Goal: Navigation & Orientation: Find specific page/section

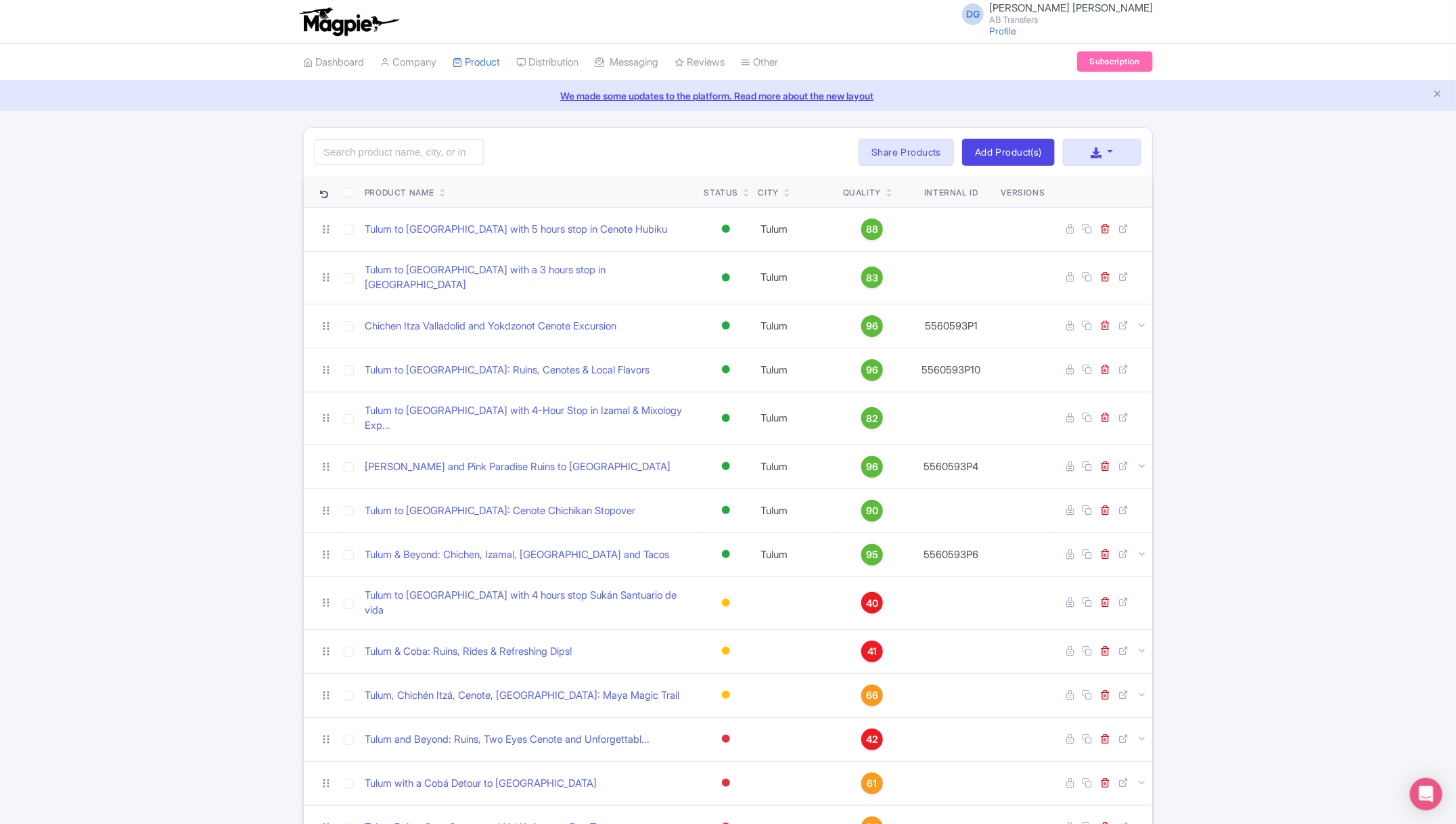
click at [1367, 412] on div "Search Bulk Actions [GEOGRAPHIC_DATA] Add to Collection Share Products Add to C…" at bounding box center [728, 537] width 1456 height 820
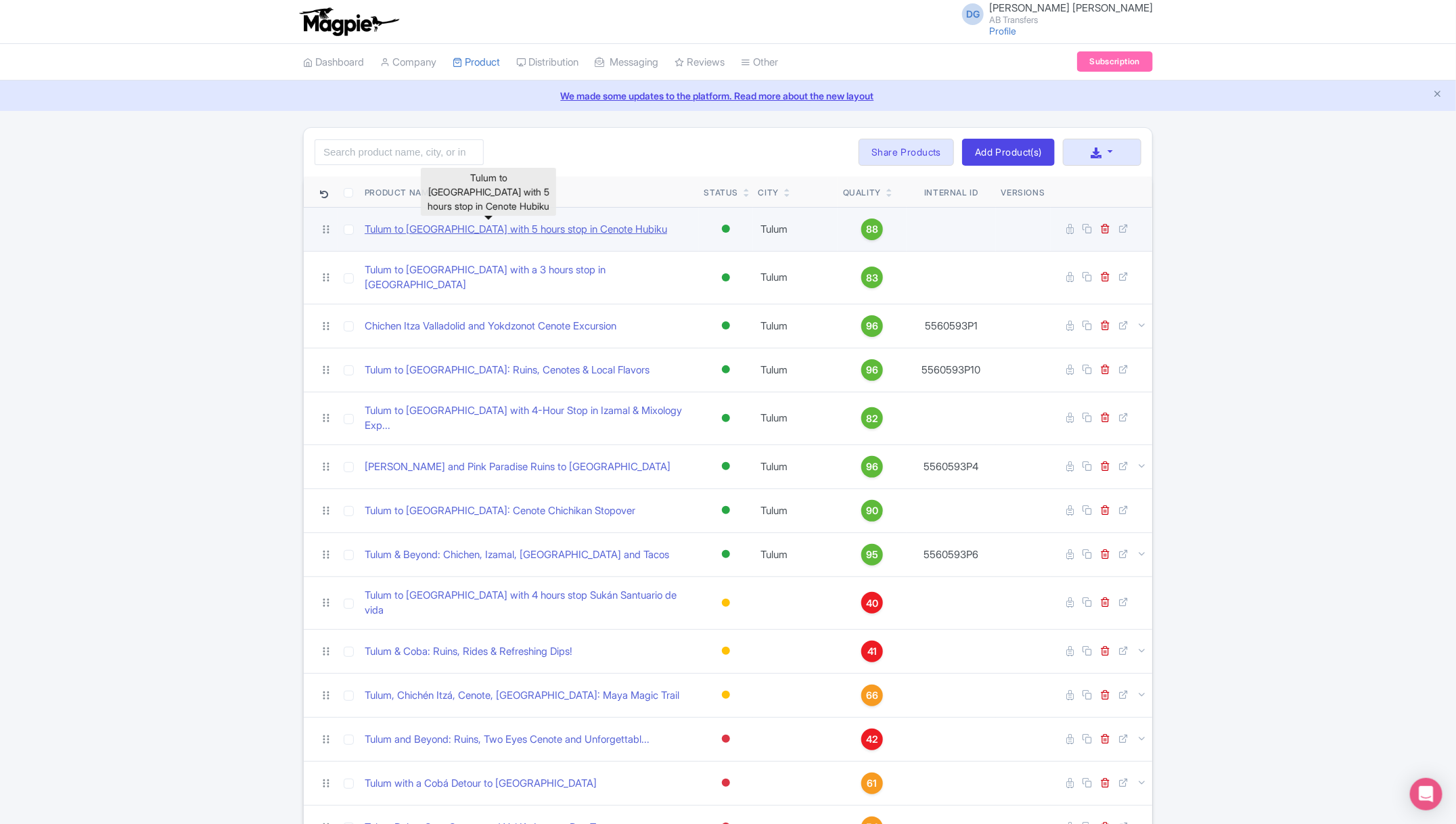
click at [507, 233] on link "Tulum to [GEOGRAPHIC_DATA] with 5 hours stop in Cenote Hubiku" at bounding box center [516, 230] width 302 height 16
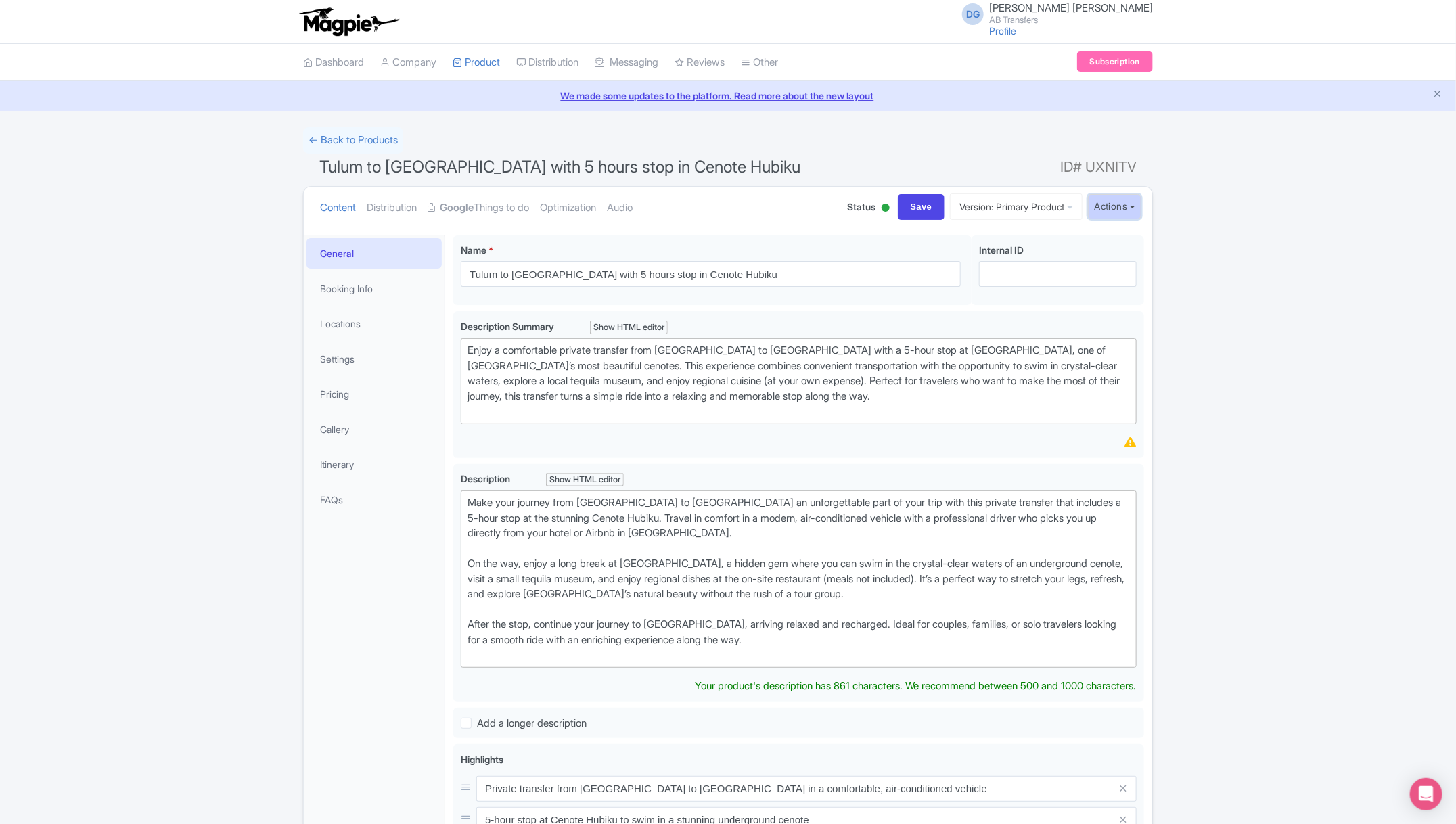
click at [1121, 212] on button "Actions" at bounding box center [1114, 207] width 53 height 25
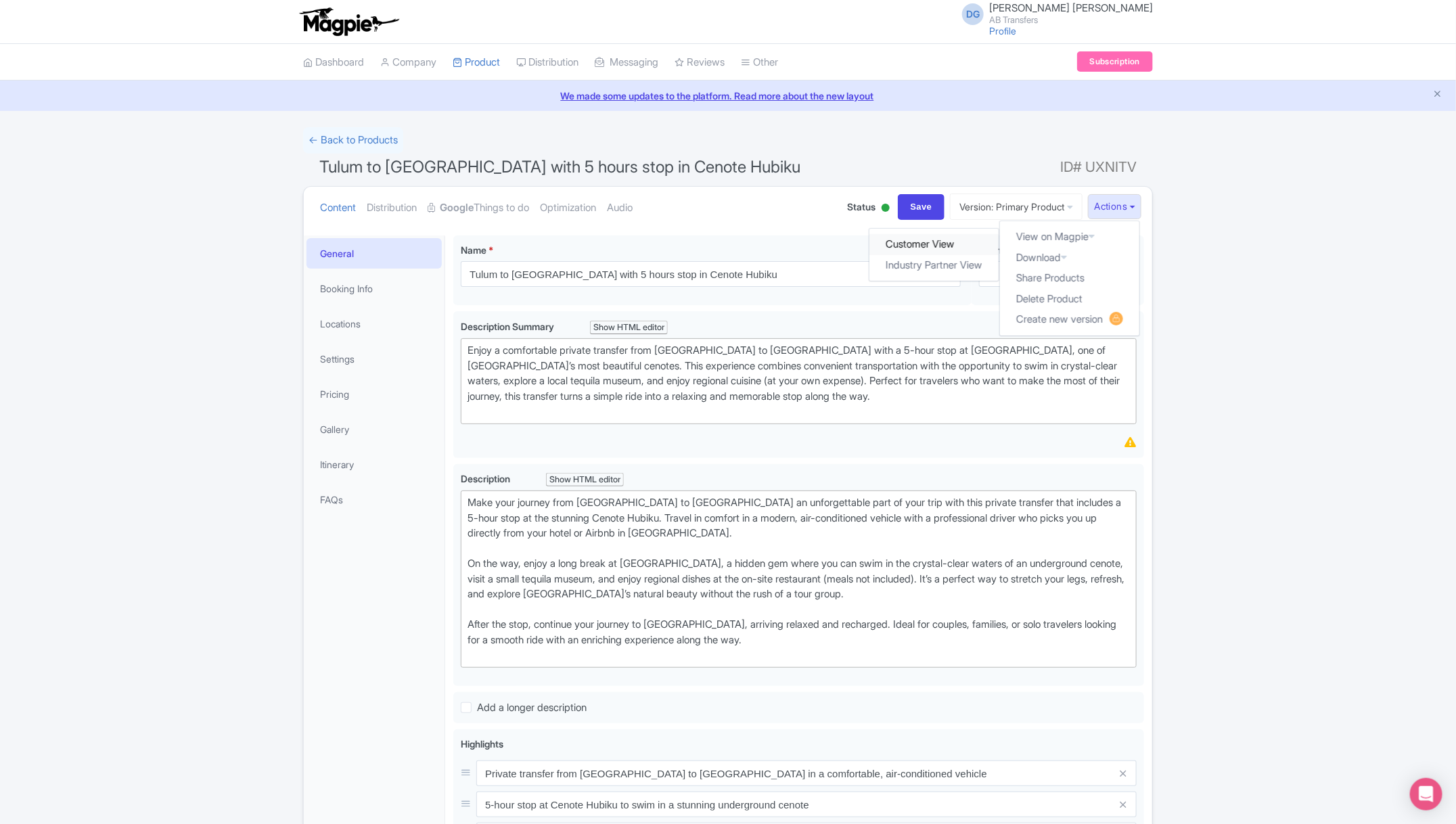
click at [917, 245] on link "Customer View" at bounding box center [934, 245] width 129 height 21
click at [349, 65] on link "Dashboard" at bounding box center [333, 62] width 61 height 37
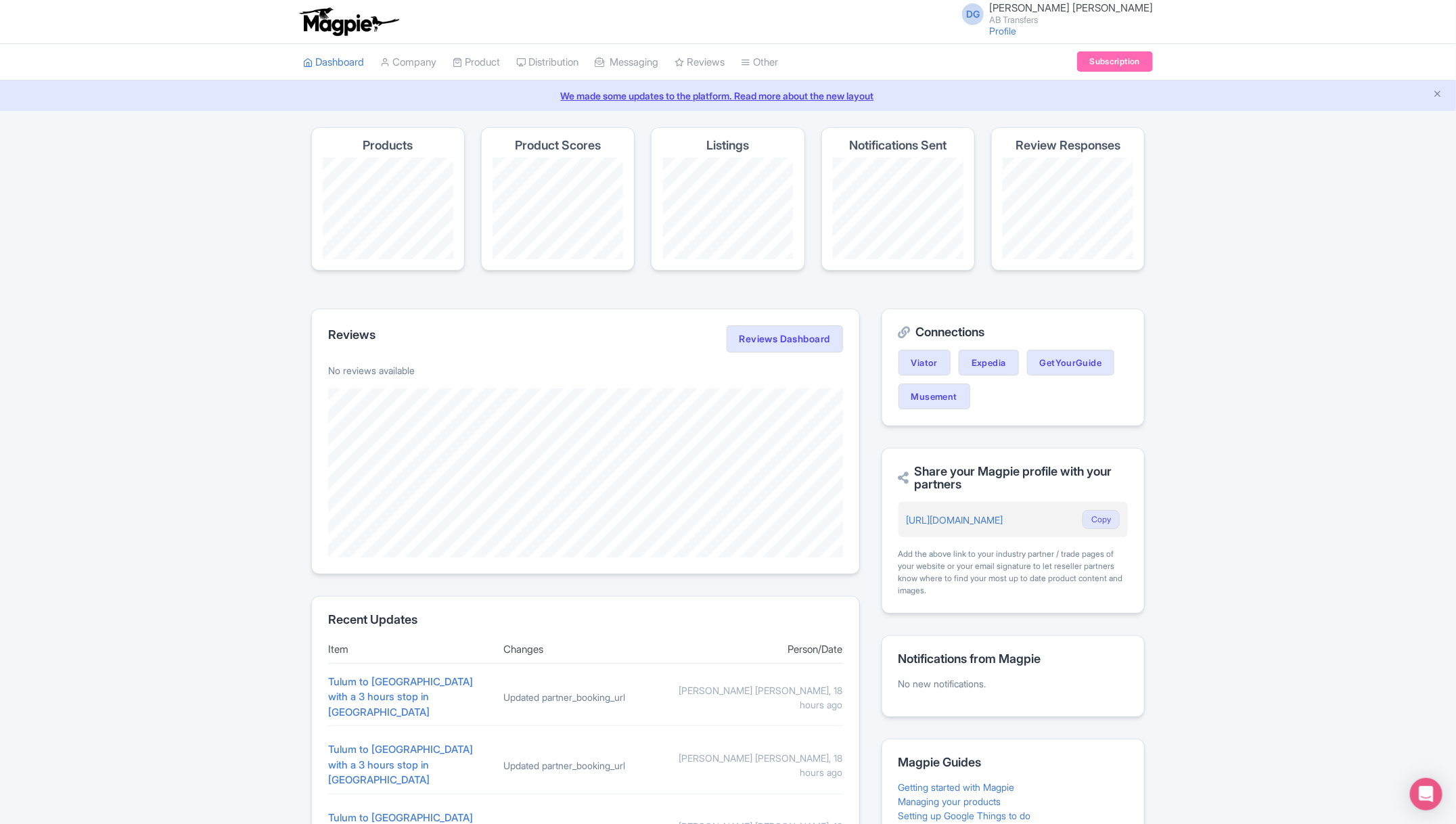
click at [274, 297] on div "Magpie recommends Look into TUI Musement as a distribution channel TUI Musement…" at bounding box center [728, 586] width 1456 height 919
click at [573, 55] on link "Distribution" at bounding box center [548, 62] width 62 height 37
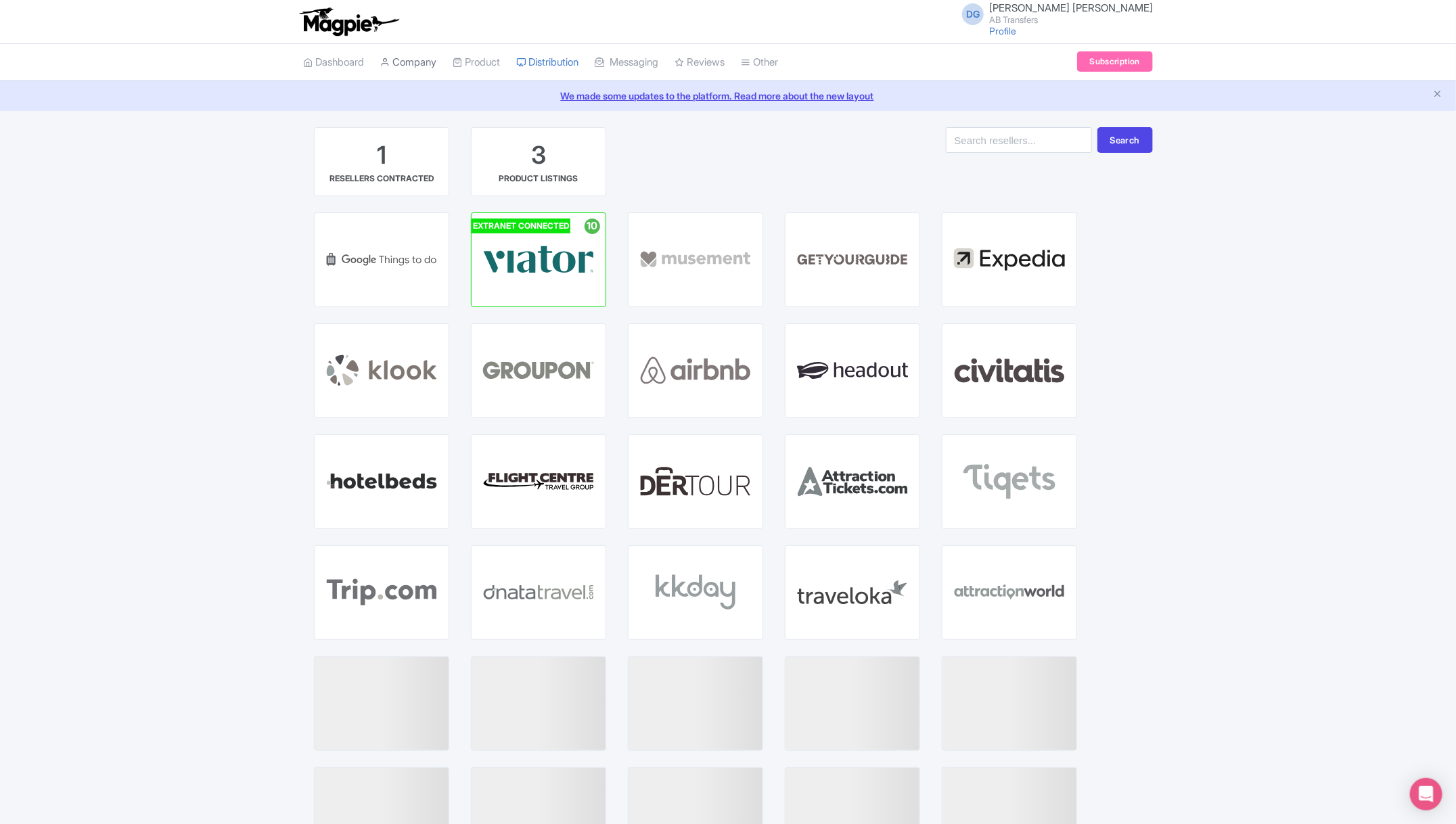
click at [421, 61] on link "Company" at bounding box center [408, 62] width 56 height 37
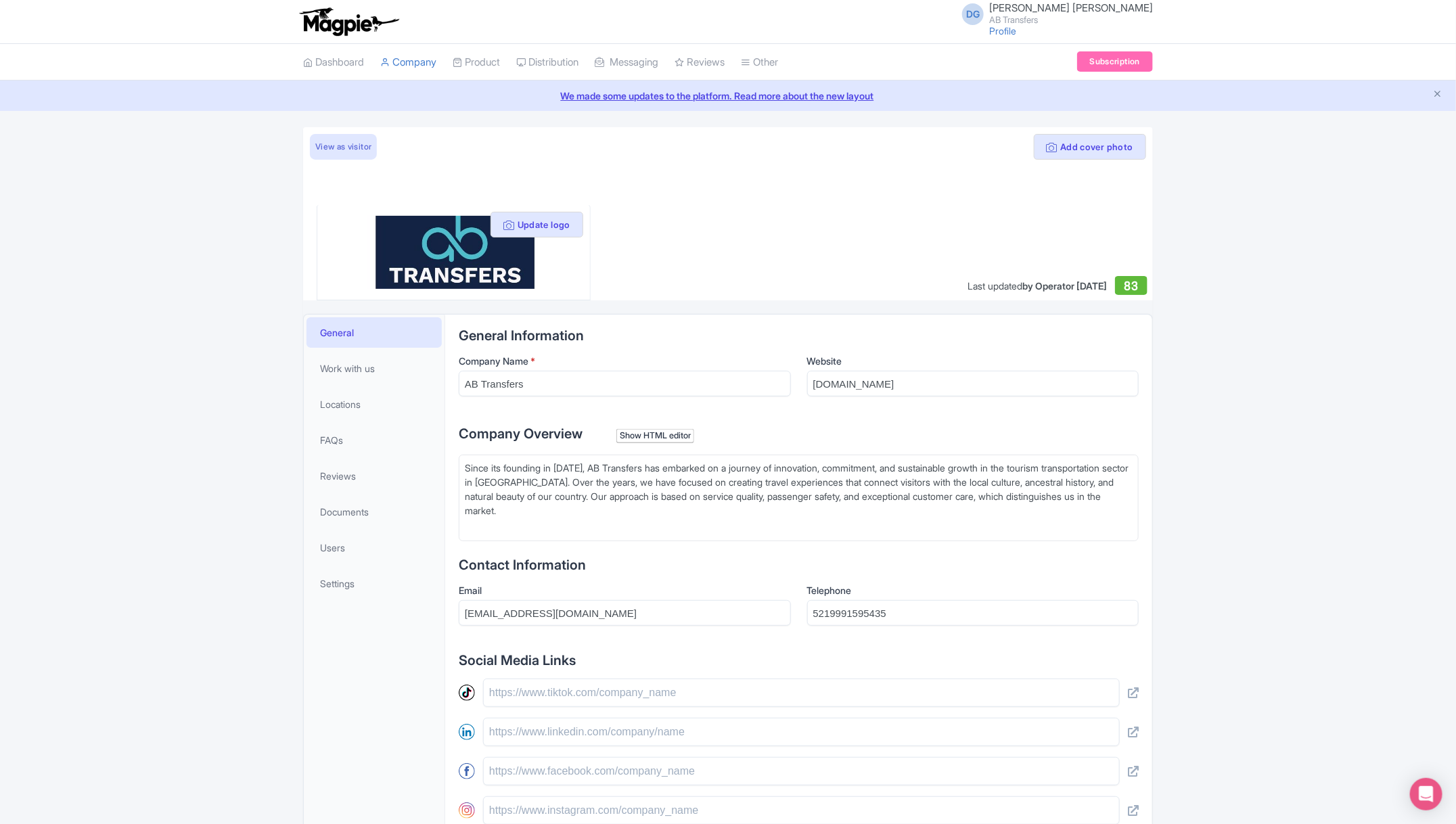
click at [197, 432] on div "Add cover photo View as visitor Update logo Last updated by Operator Aug 12, 20…" at bounding box center [728, 593] width 1456 height 932
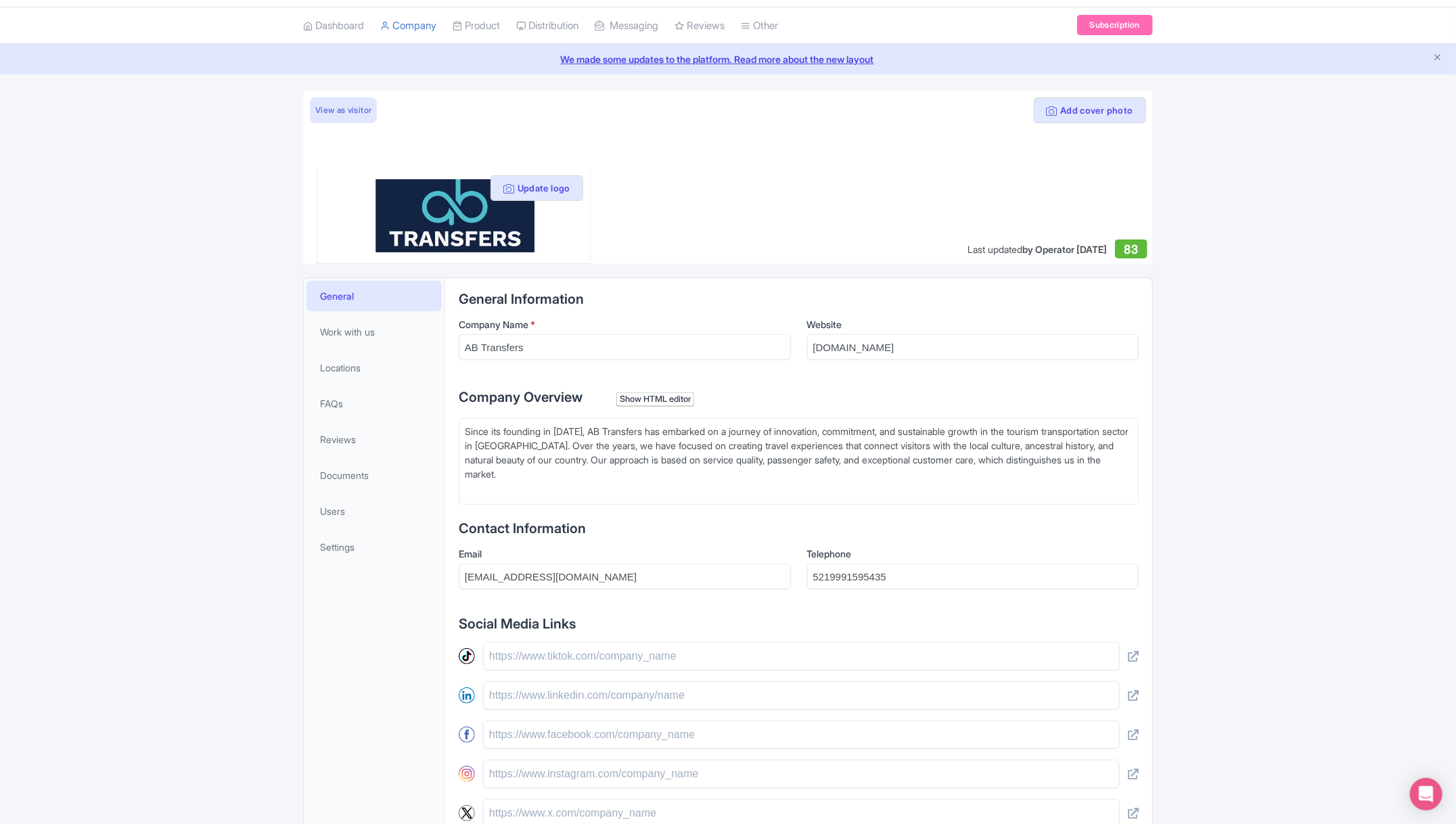
scroll to position [40, 0]
